Goal: Task Accomplishment & Management: Manage account settings

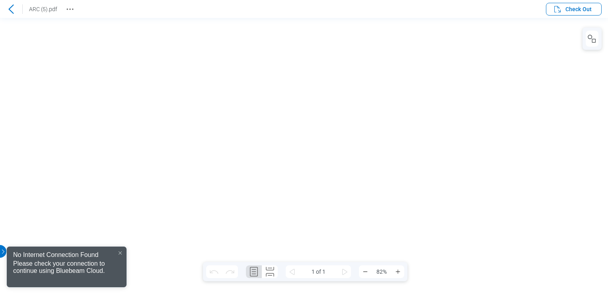
click at [11, 7] on icon at bounding box center [11, 9] width 10 height 10
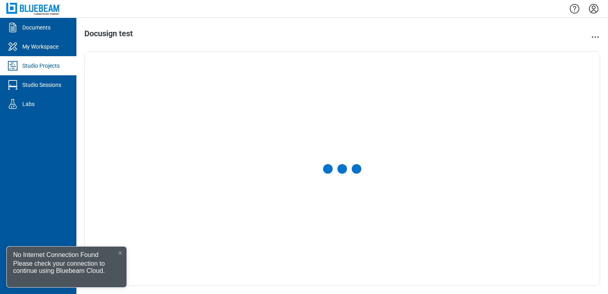
click at [599, 12] on icon "Settings" at bounding box center [594, 8] width 13 height 13
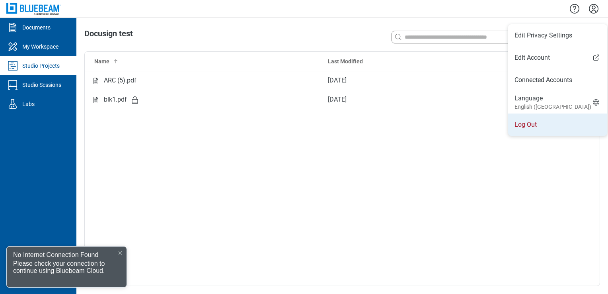
click at [532, 133] on li "Log Out" at bounding box center [557, 124] width 99 height 22
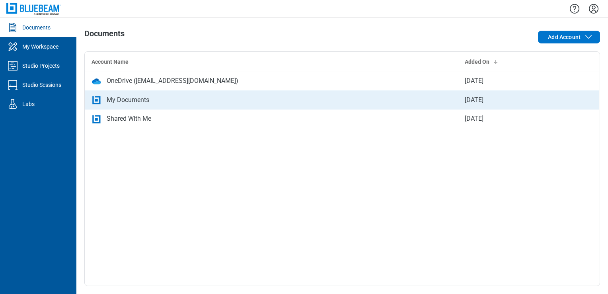
click at [123, 101] on div "My Documents" at bounding box center [128, 100] width 43 height 10
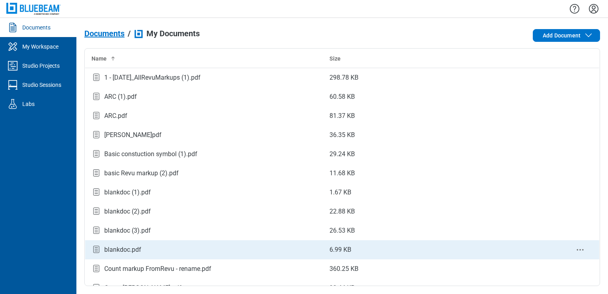
click at [141, 255] on td "blankdoc.pdf" at bounding box center [204, 249] width 238 height 19
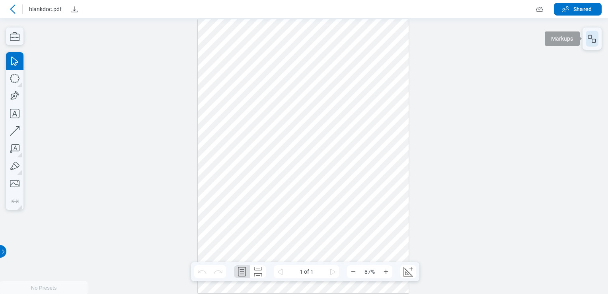
click at [587, 42] on button "button" at bounding box center [592, 39] width 13 height 16
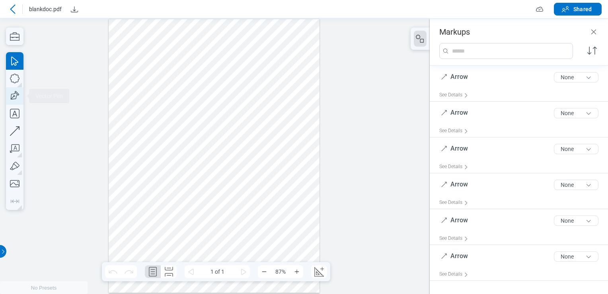
click at [10, 99] on icon "button" at bounding box center [15, 96] width 18 height 18
drag, startPoint x: 127, startPoint y: 96, endPoint x: 168, endPoint y: 148, distance: 66.6
click at [168, 148] on div at bounding box center [214, 155] width 211 height 273
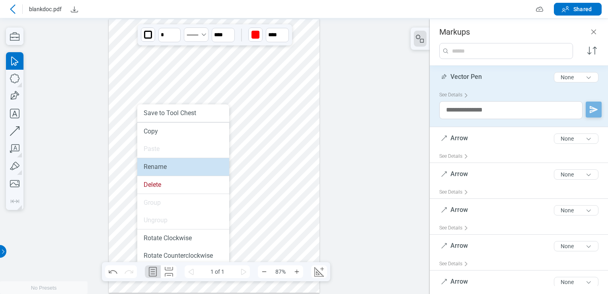
click at [160, 171] on li "Rename" at bounding box center [183, 167] width 92 height 18
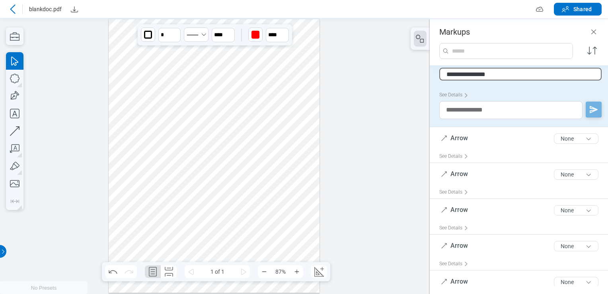
type input "**********"
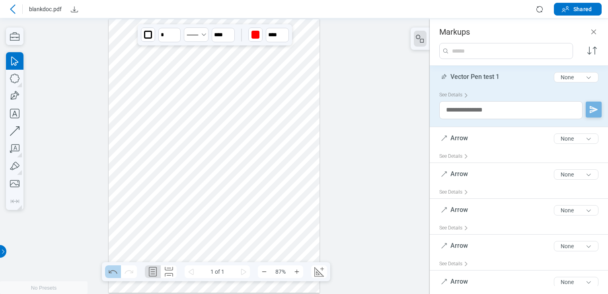
click at [111, 274] on icon "Undo" at bounding box center [113, 271] width 13 height 13
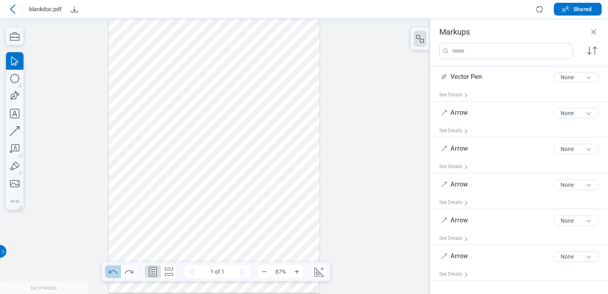
click at [111, 274] on icon "Undo" at bounding box center [113, 271] width 13 height 13
click at [131, 271] on icon "Redo" at bounding box center [129, 271] width 13 height 13
click at [112, 270] on icon "Undo" at bounding box center [113, 271] width 13 height 13
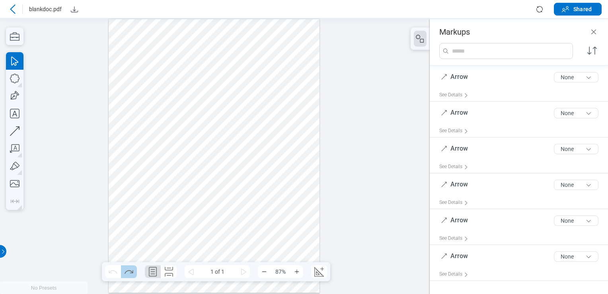
click at [126, 268] on icon "Redo" at bounding box center [129, 271] width 13 height 13
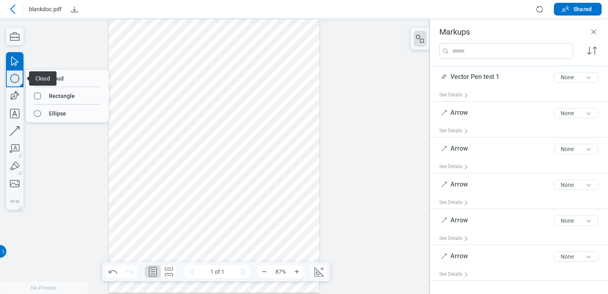
click at [13, 82] on icon "button" at bounding box center [15, 79] width 10 height 10
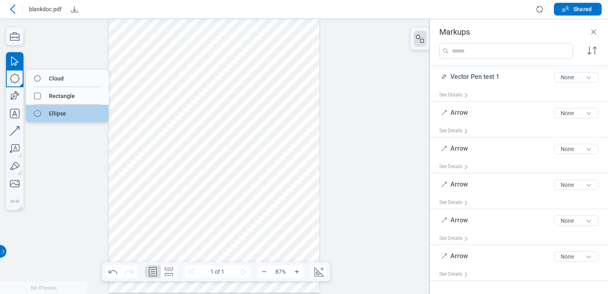
drag, startPoint x: 46, startPoint y: 114, endPoint x: 47, endPoint y: 94, distance: 20.3
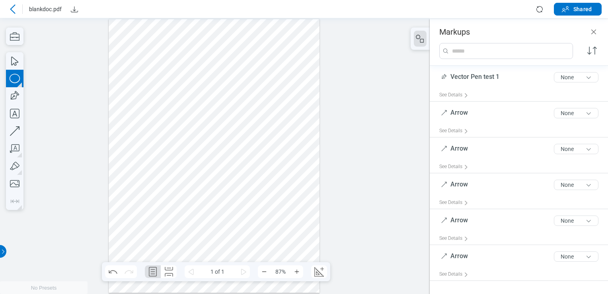
drag, startPoint x: 129, startPoint y: 49, endPoint x: 154, endPoint y: 92, distance: 49.6
click at [154, 92] on div at bounding box center [214, 155] width 211 height 273
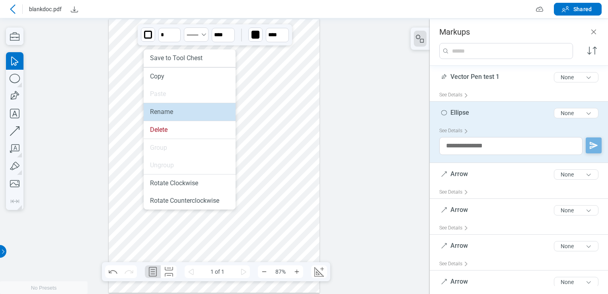
click at [174, 117] on li "Rename" at bounding box center [190, 112] width 92 height 18
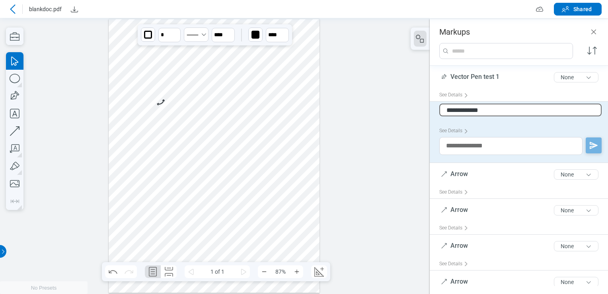
type input "**********"
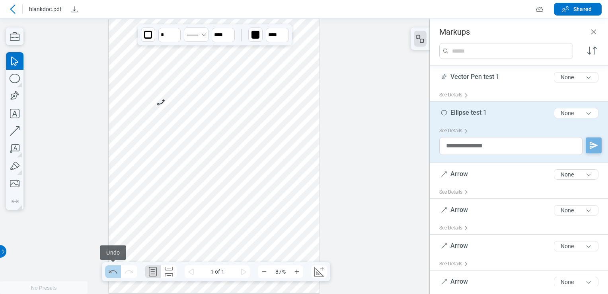
click at [118, 273] on icon "Undo" at bounding box center [113, 271] width 13 height 13
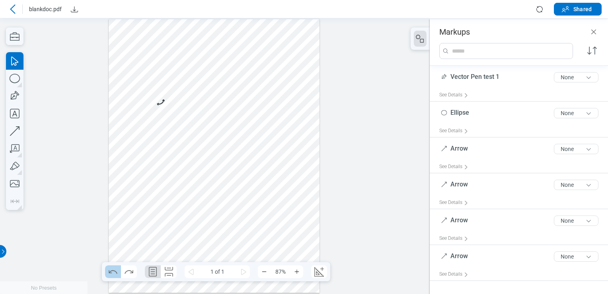
click at [118, 273] on icon "Undo" at bounding box center [113, 271] width 13 height 13
click at [126, 266] on icon "Redo" at bounding box center [129, 271] width 13 height 13
click at [116, 267] on icon "Undo" at bounding box center [113, 271] width 13 height 13
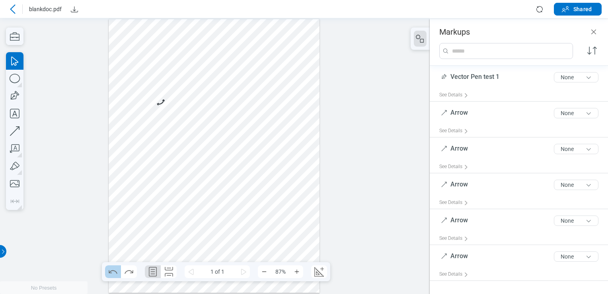
click at [116, 267] on icon "Undo" at bounding box center [113, 271] width 13 height 13
click at [127, 274] on icon "Redo" at bounding box center [129, 271] width 13 height 13
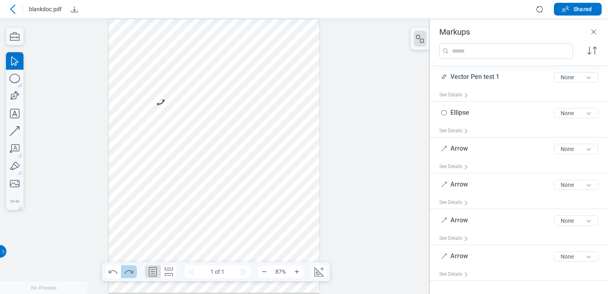
click at [127, 274] on icon "Redo" at bounding box center [129, 271] width 13 height 13
click at [571, 6] on button "Shared" at bounding box center [578, 9] width 48 height 13
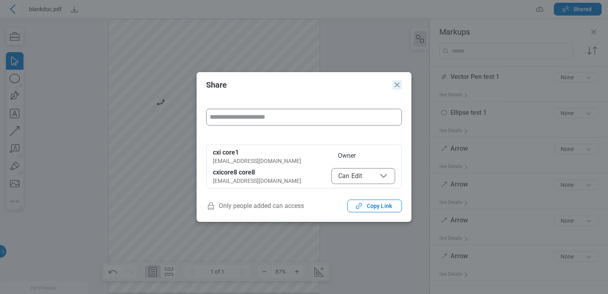
drag, startPoint x: 401, startPoint y: 85, endPoint x: 385, endPoint y: 87, distance: 16.0
click at [401, 85] on icon "Close" at bounding box center [397, 85] width 10 height 10
